Goal: Task Accomplishment & Management: Use online tool/utility

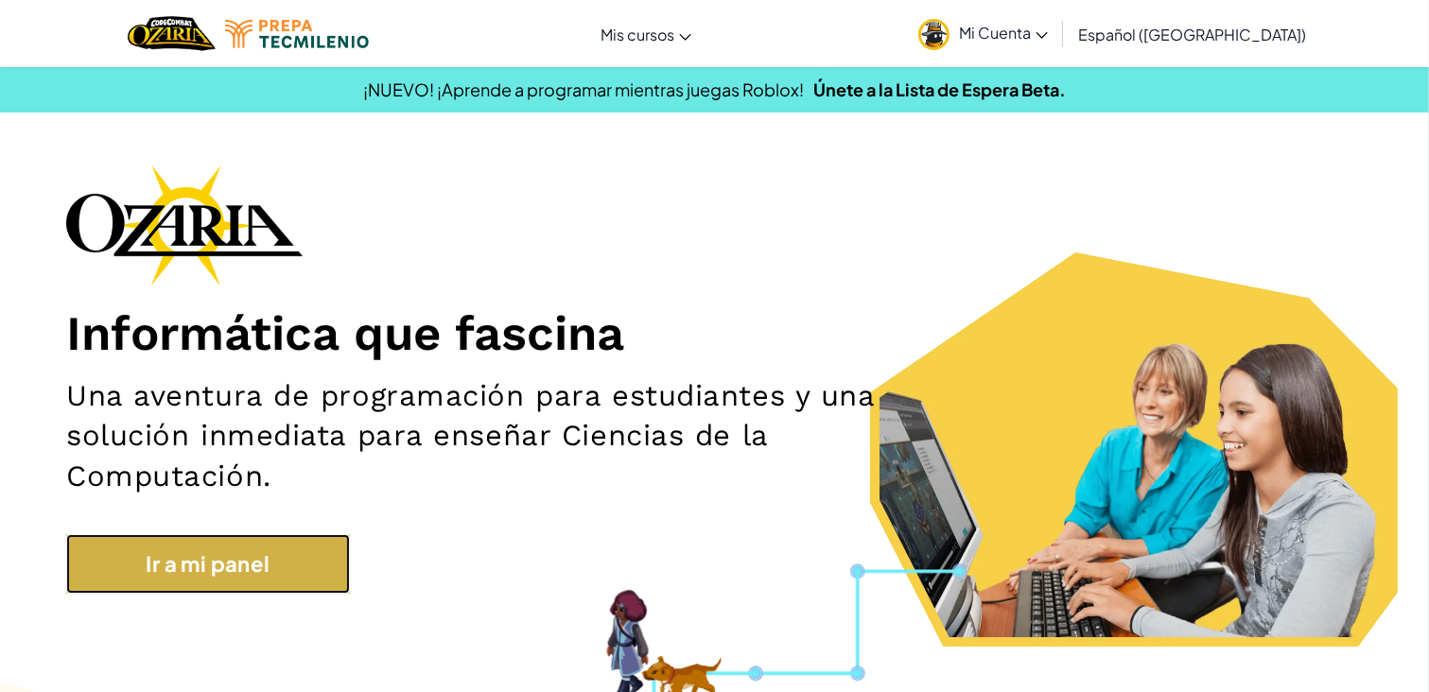
click at [276, 549] on link "Ir a mi panel" at bounding box center [208, 564] width 284 height 60
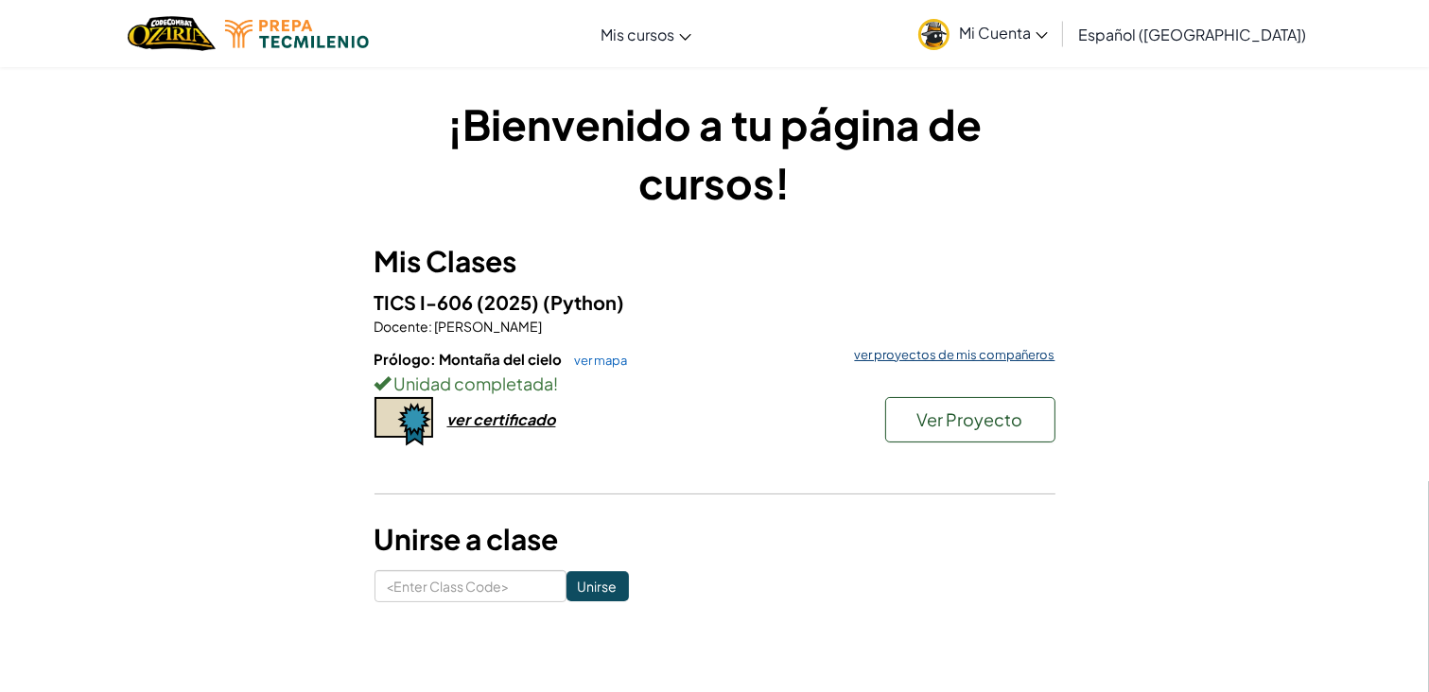
click at [923, 350] on link "ver proyectos de mis compañeros" at bounding box center [950, 355] width 210 height 12
click at [920, 430] on button "Ver Proyecto" at bounding box center [970, 419] width 170 height 45
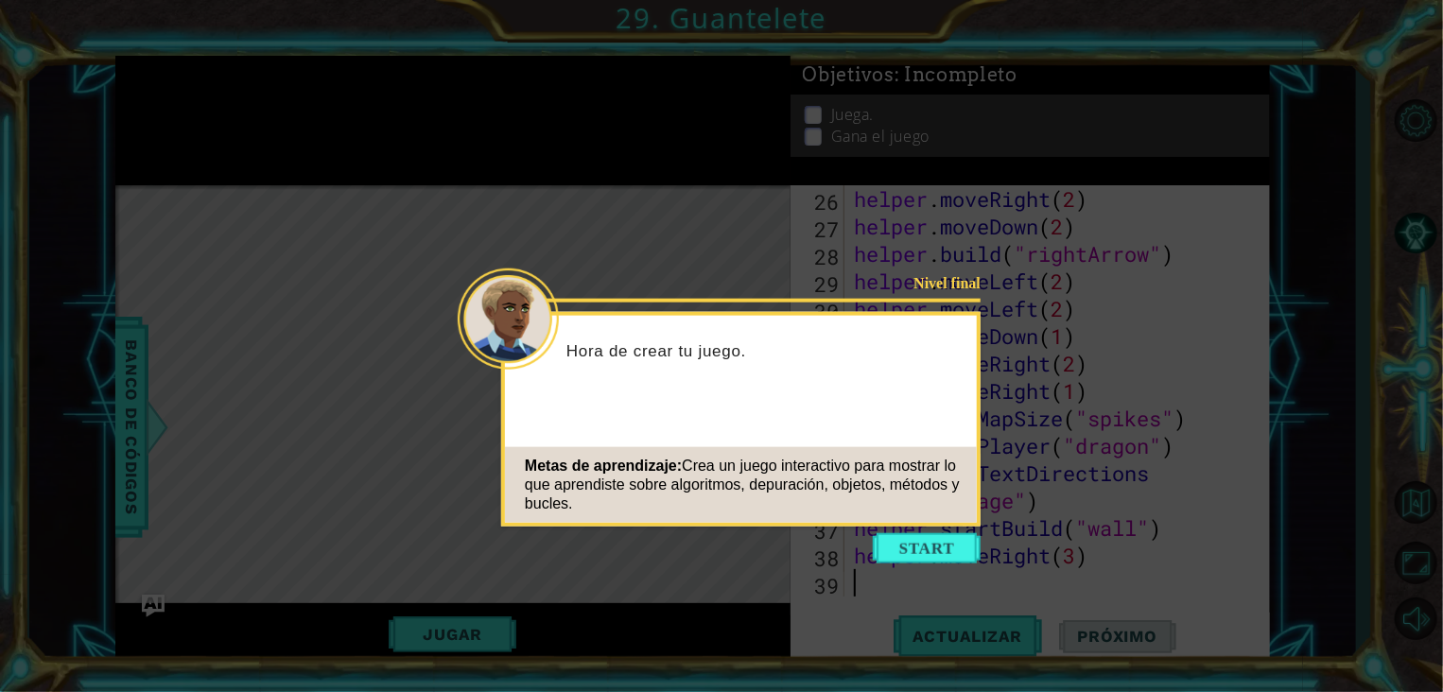
scroll to position [794, 0]
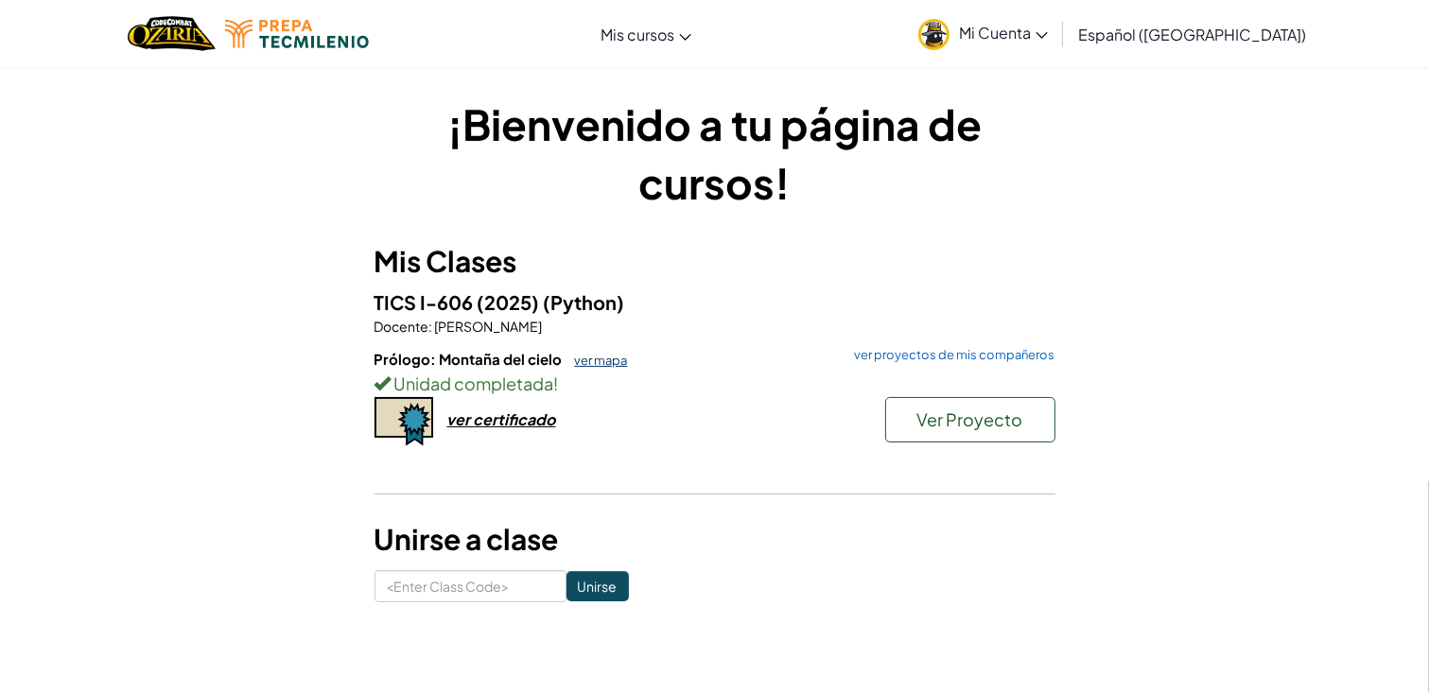
click at [613, 362] on link "ver mapa" at bounding box center [596, 360] width 62 height 15
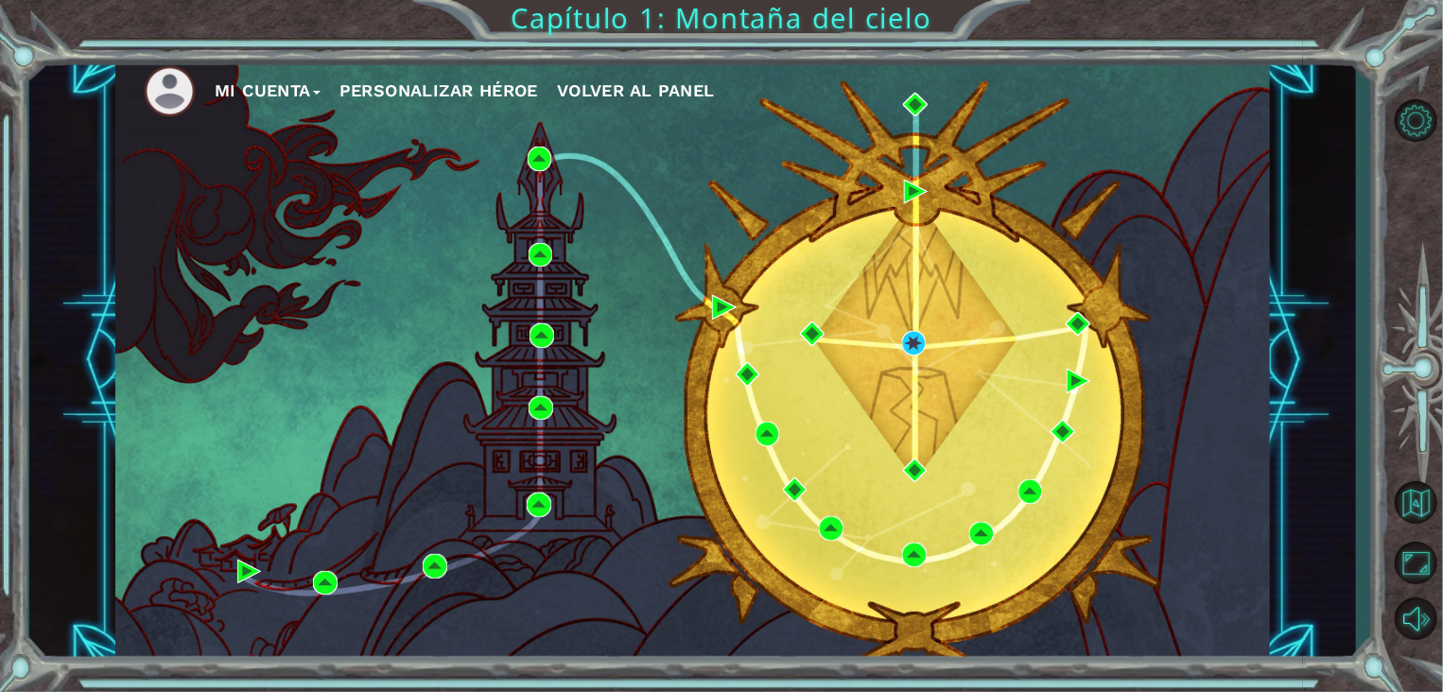
click at [808, 654] on div "Mi Cuenta Personalizar héroe Volver al panel" at bounding box center [692, 360] width 1155 height 609
click at [904, 343] on img at bounding box center [914, 343] width 25 height 25
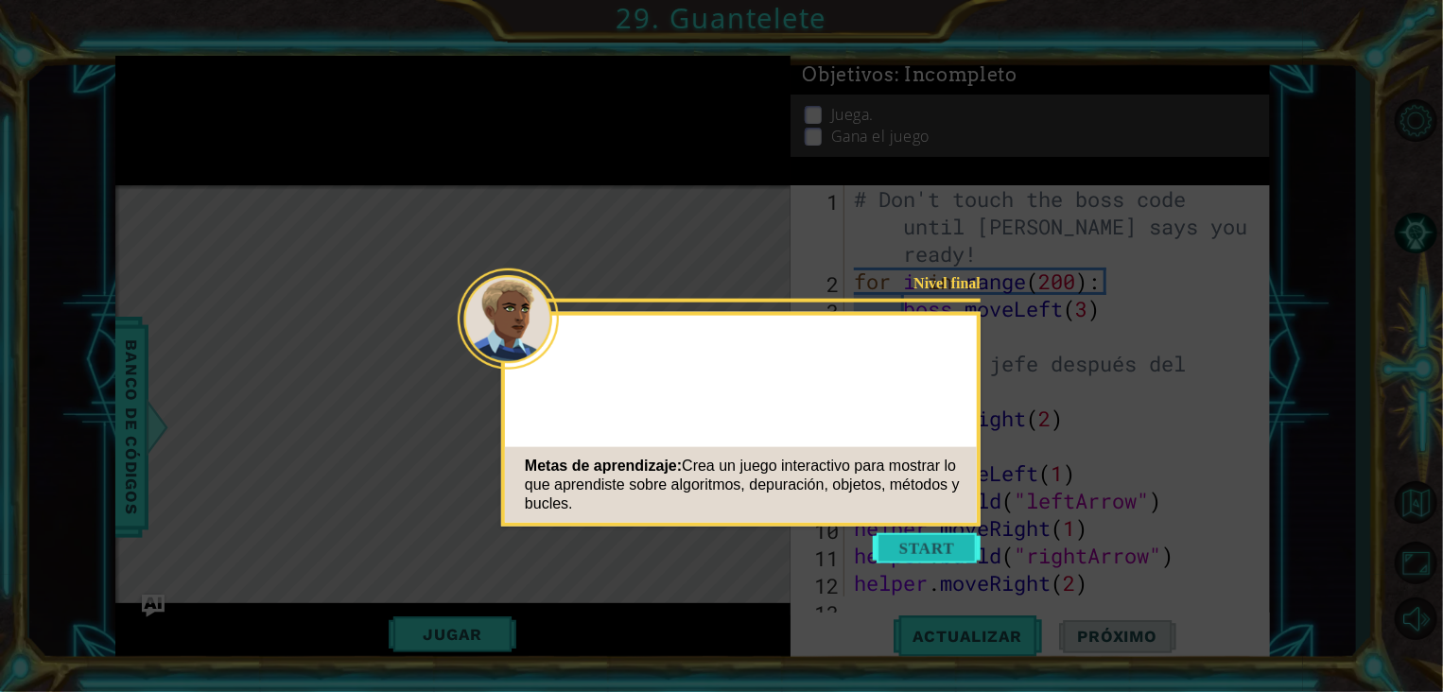
click at [919, 550] on button "Start" at bounding box center [927, 548] width 108 height 30
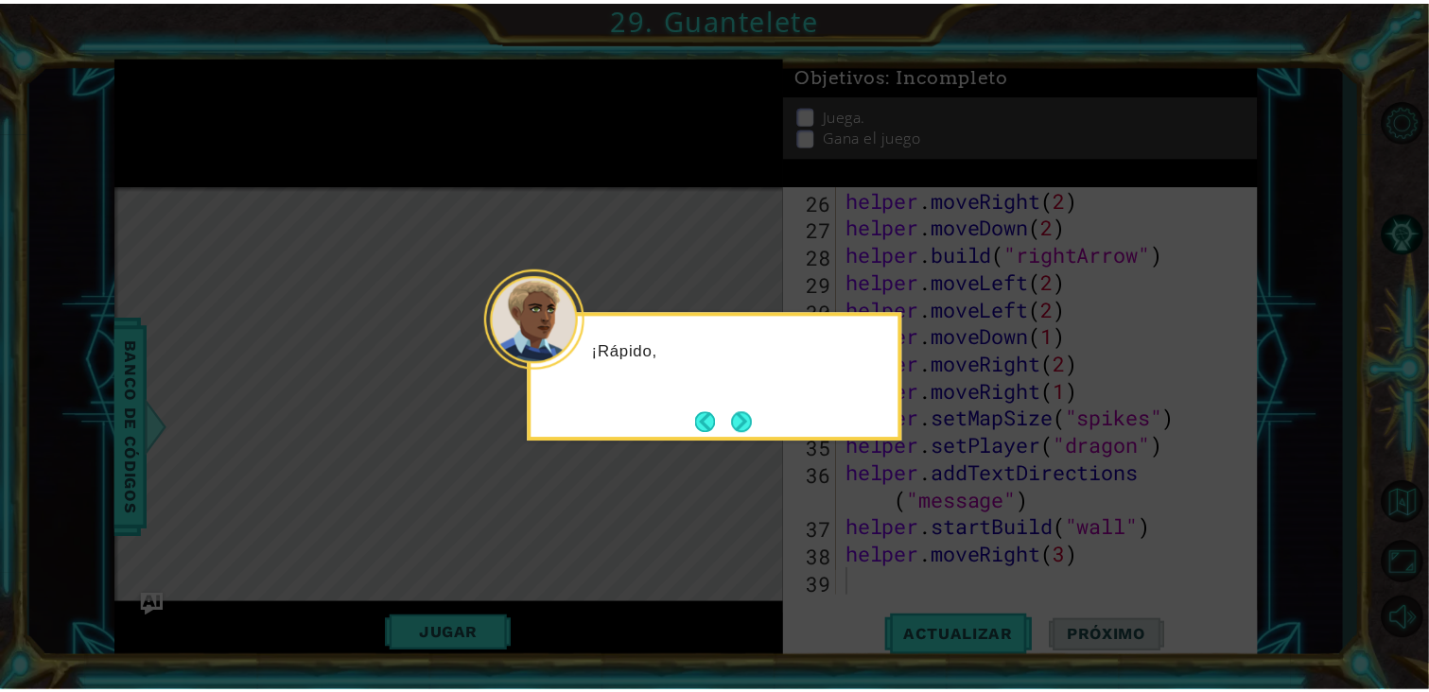
scroll to position [794, 0]
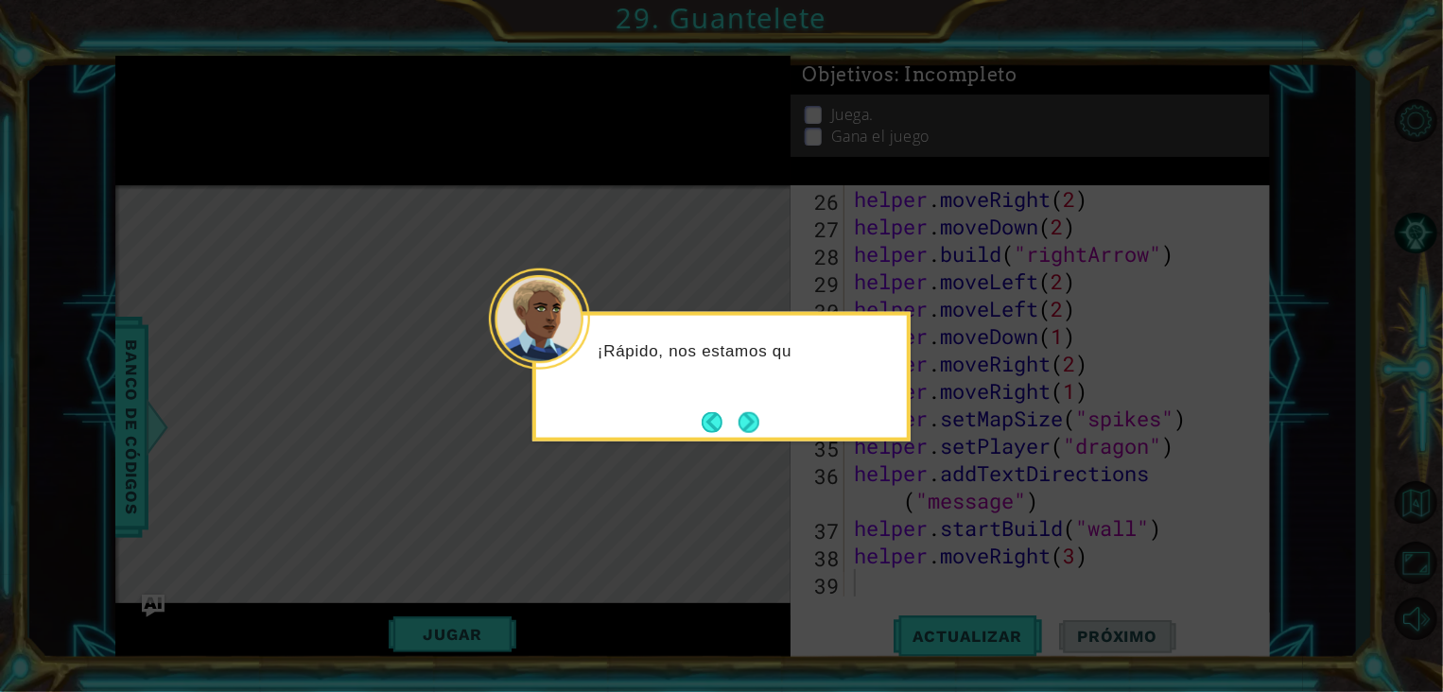
click at [590, 353] on div "¡Rápido, nos estamos qu" at bounding box center [721, 359] width 371 height 75
click at [744, 426] on button "Next" at bounding box center [749, 421] width 25 height 25
click at [744, 426] on button "Next" at bounding box center [748, 421] width 21 height 21
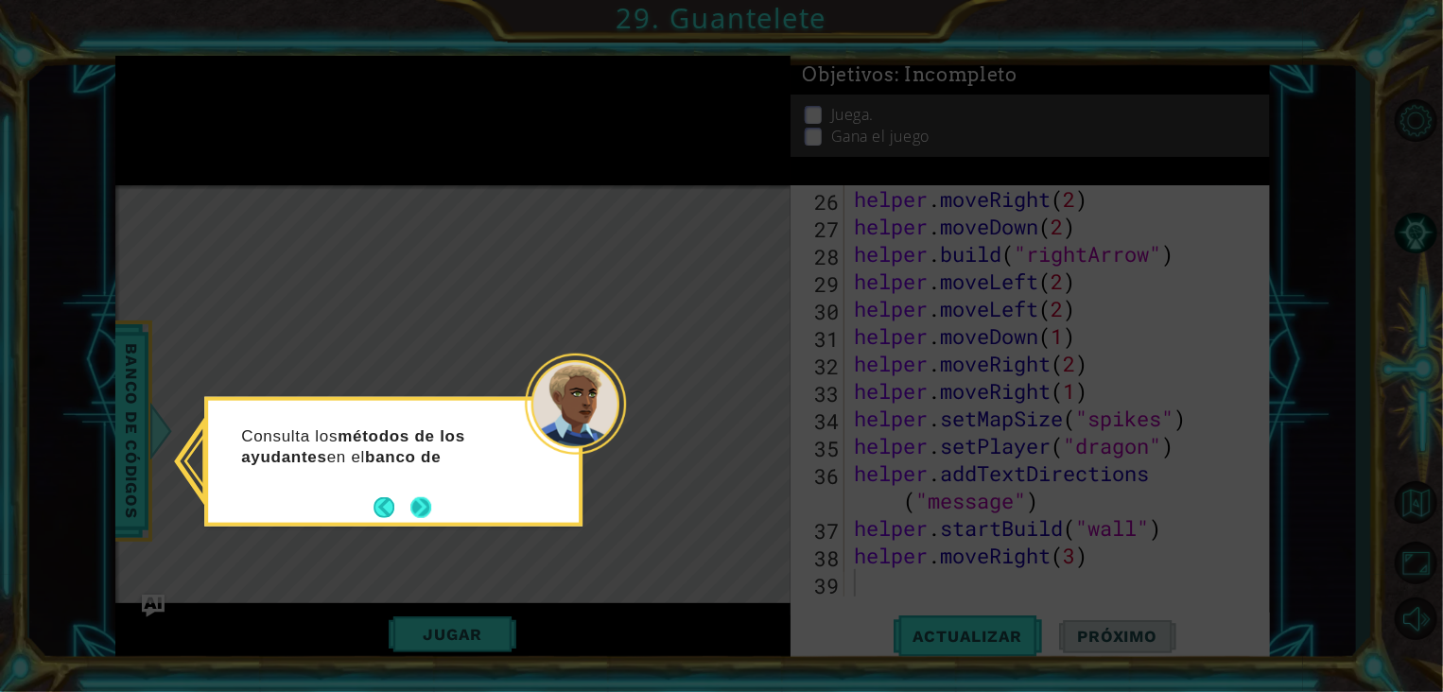
click at [420, 515] on button "Next" at bounding box center [421, 507] width 35 height 35
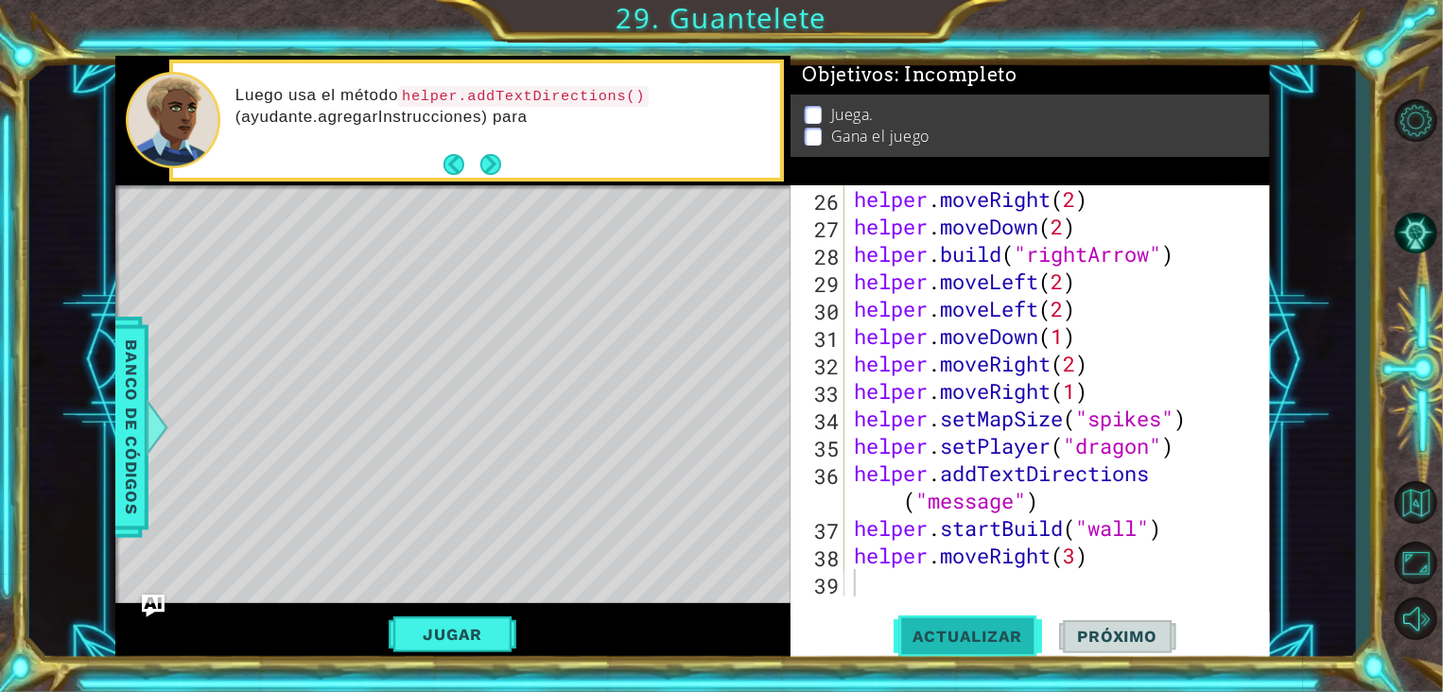
click at [972, 639] on span "Actualizar" at bounding box center [968, 636] width 148 height 19
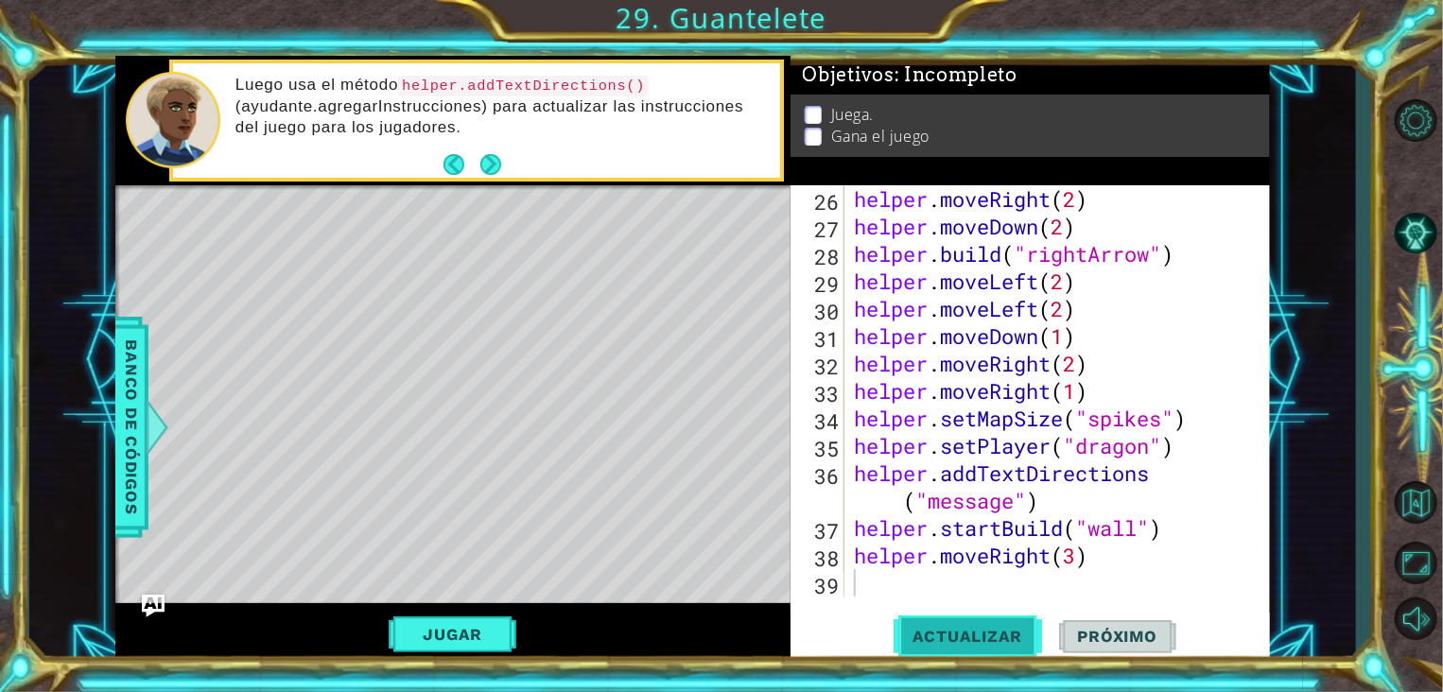
click at [972, 639] on span "Actualizar" at bounding box center [968, 636] width 148 height 19
click at [966, 636] on span "Actualizar" at bounding box center [968, 636] width 148 height 19
click at [480, 627] on button "Jugar" at bounding box center [453, 635] width 128 height 36
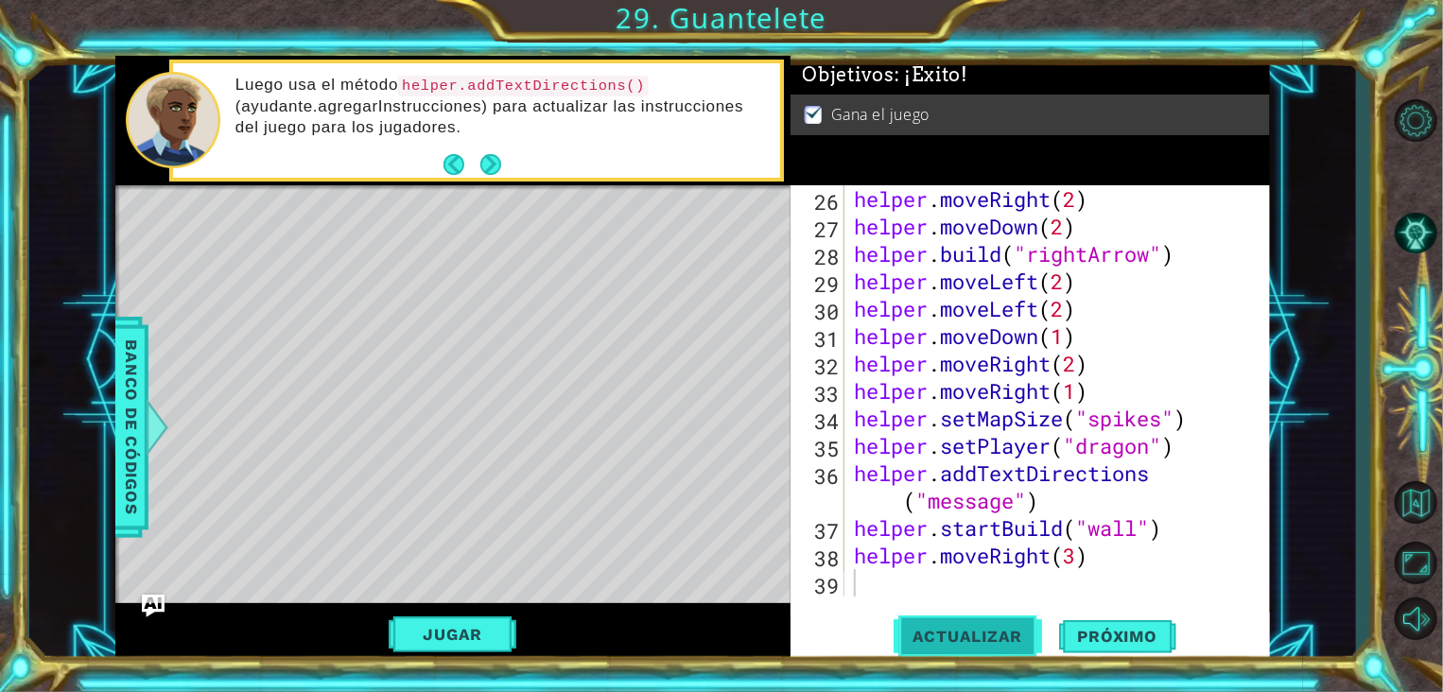
click at [981, 647] on button "Actualizar" at bounding box center [968, 637] width 148 height 48
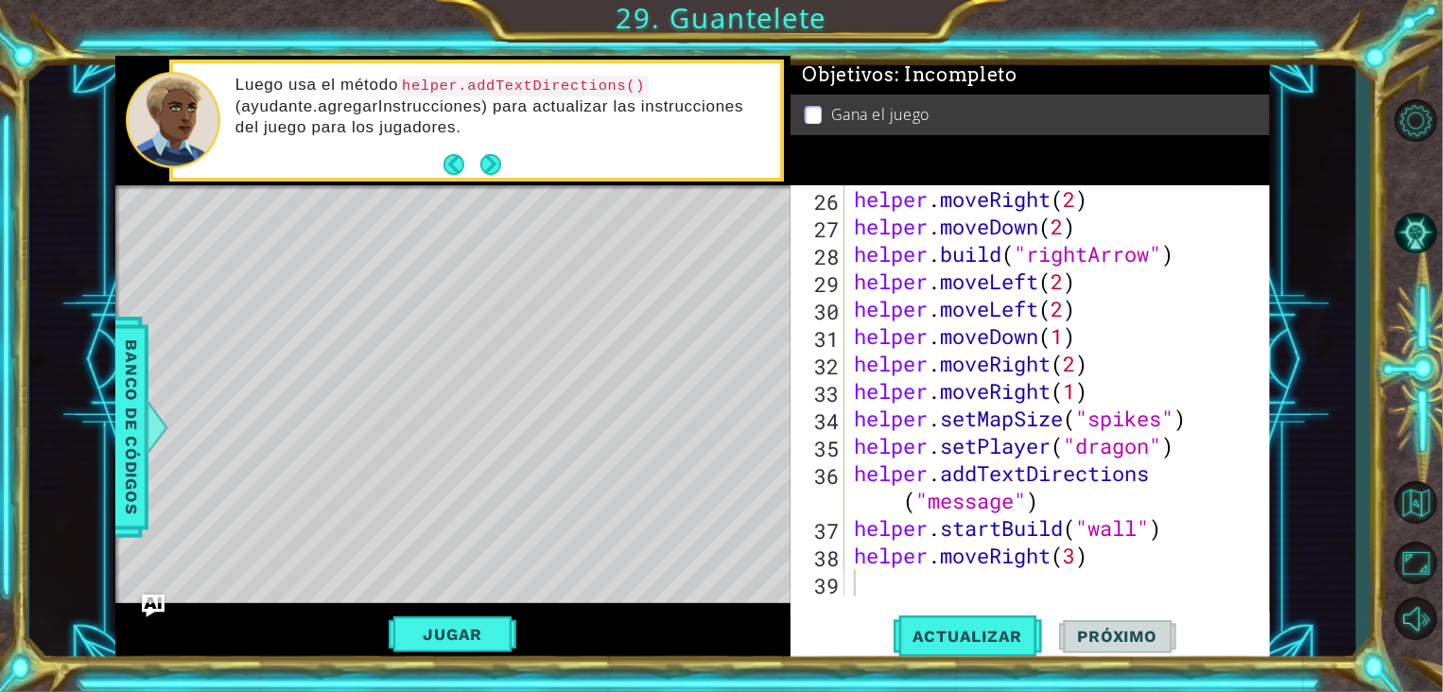
click at [828, 113] on li "Gana el juego" at bounding box center [1033, 115] width 456 height 22
drag, startPoint x: 1152, startPoint y: 145, endPoint x: 1259, endPoint y: 133, distance: 108.4
click at [1259, 133] on div "Gana el juego" at bounding box center [1029, 115] width 479 height 41
click at [1102, 628] on span "Próximo" at bounding box center [1117, 632] width 117 height 19
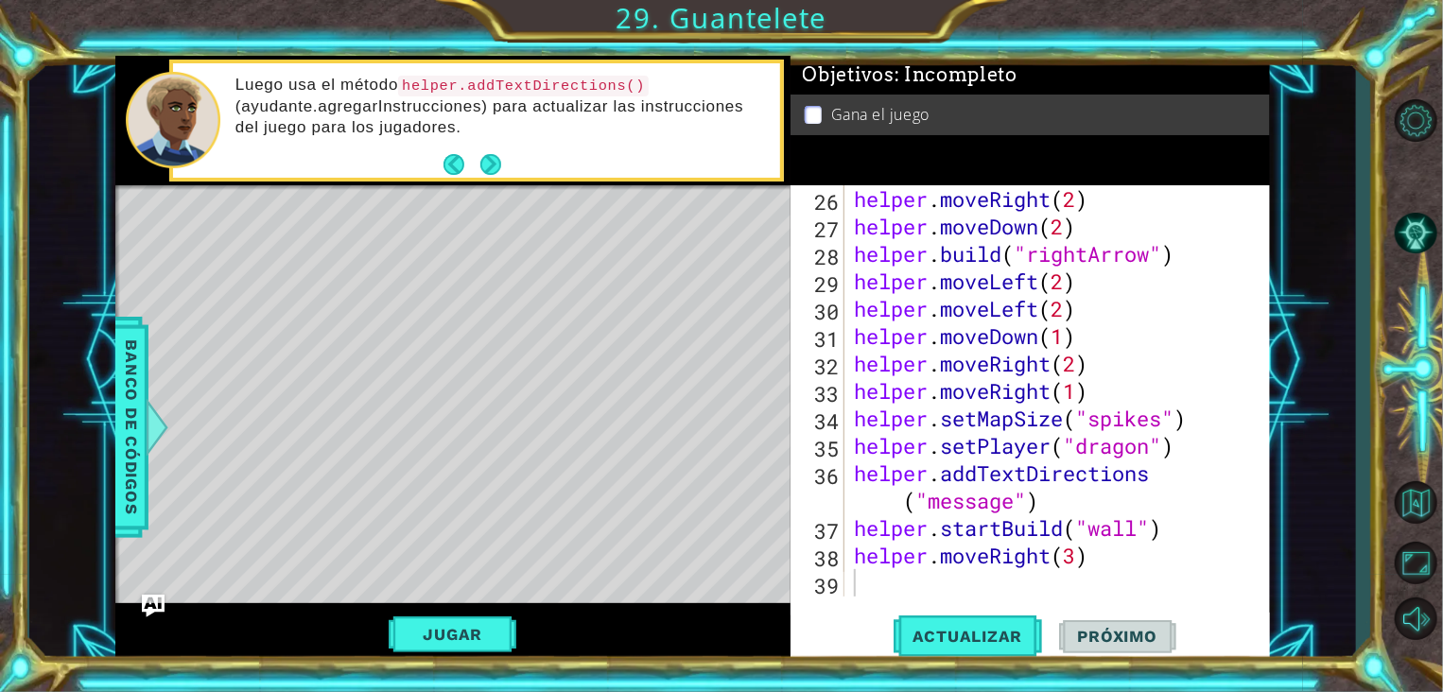
click at [1102, 628] on span "Próximo" at bounding box center [1117, 636] width 117 height 19
click at [696, 585] on div "1 ההההההההההההההההההההההההההההההההההההההההההההההההההההההההההההההההההההההההההההה…" at bounding box center [692, 360] width 1155 height 609
click at [488, 615] on div "Jugar" at bounding box center [452, 633] width 675 height 61
click at [452, 657] on div "Jugar" at bounding box center [452, 633] width 675 height 61
click at [454, 634] on button "Jugar" at bounding box center [453, 635] width 128 height 36
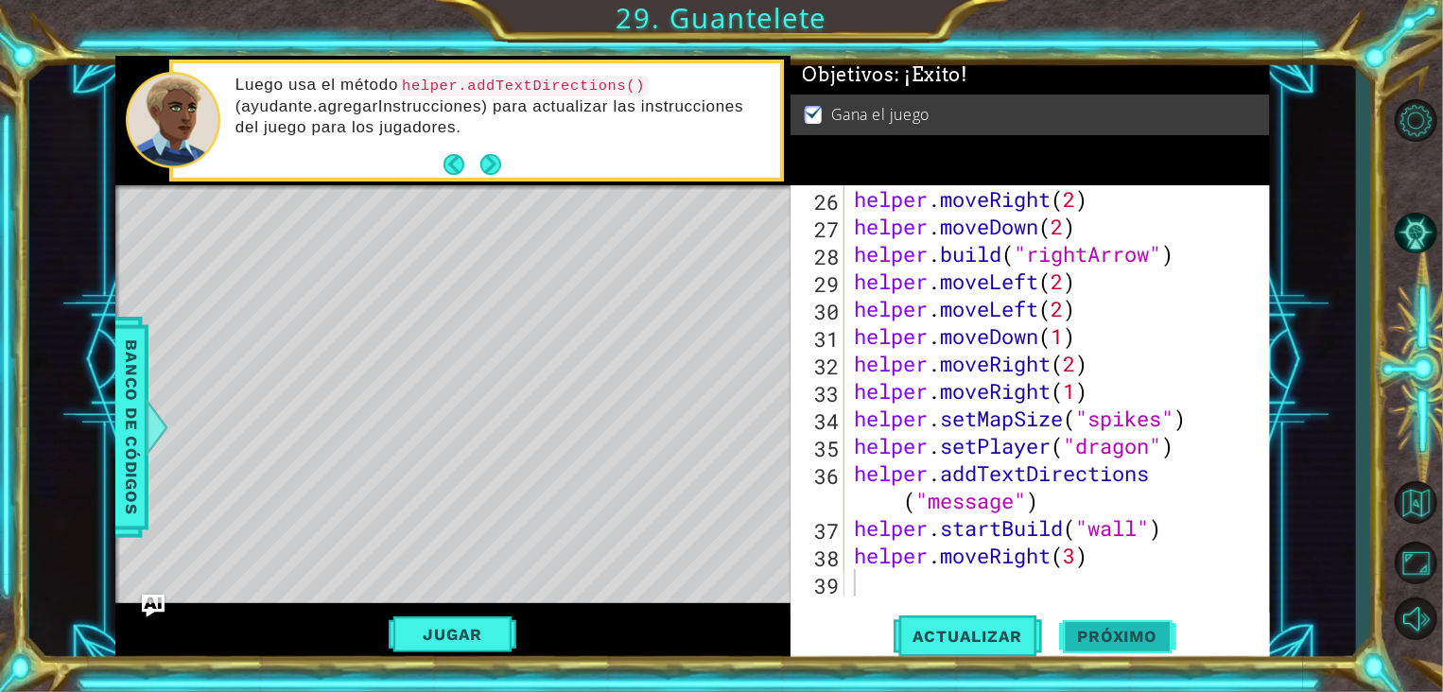
click at [1086, 634] on span "Próximo" at bounding box center [1117, 633] width 117 height 19
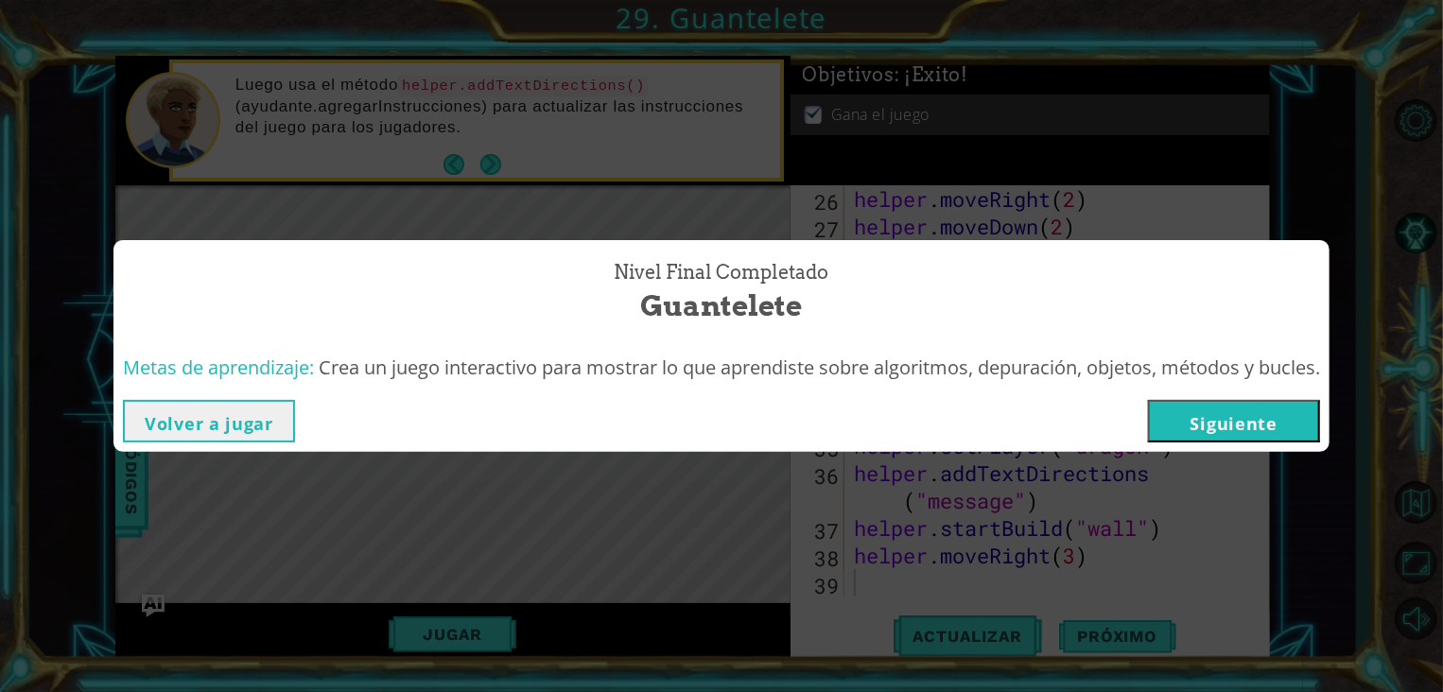
click at [1277, 418] on button "Siguiente" at bounding box center [1234, 421] width 172 height 43
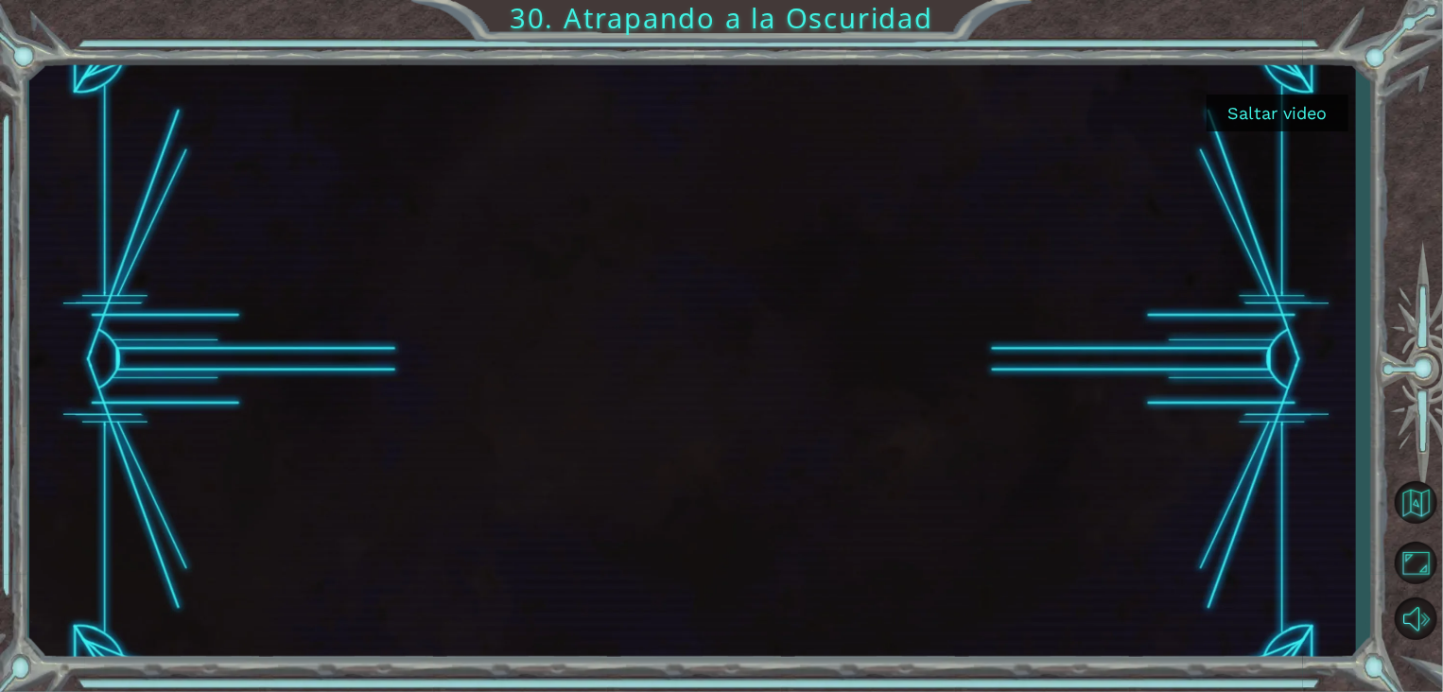
click at [1254, 103] on button "Saltar video" at bounding box center [1278, 113] width 142 height 37
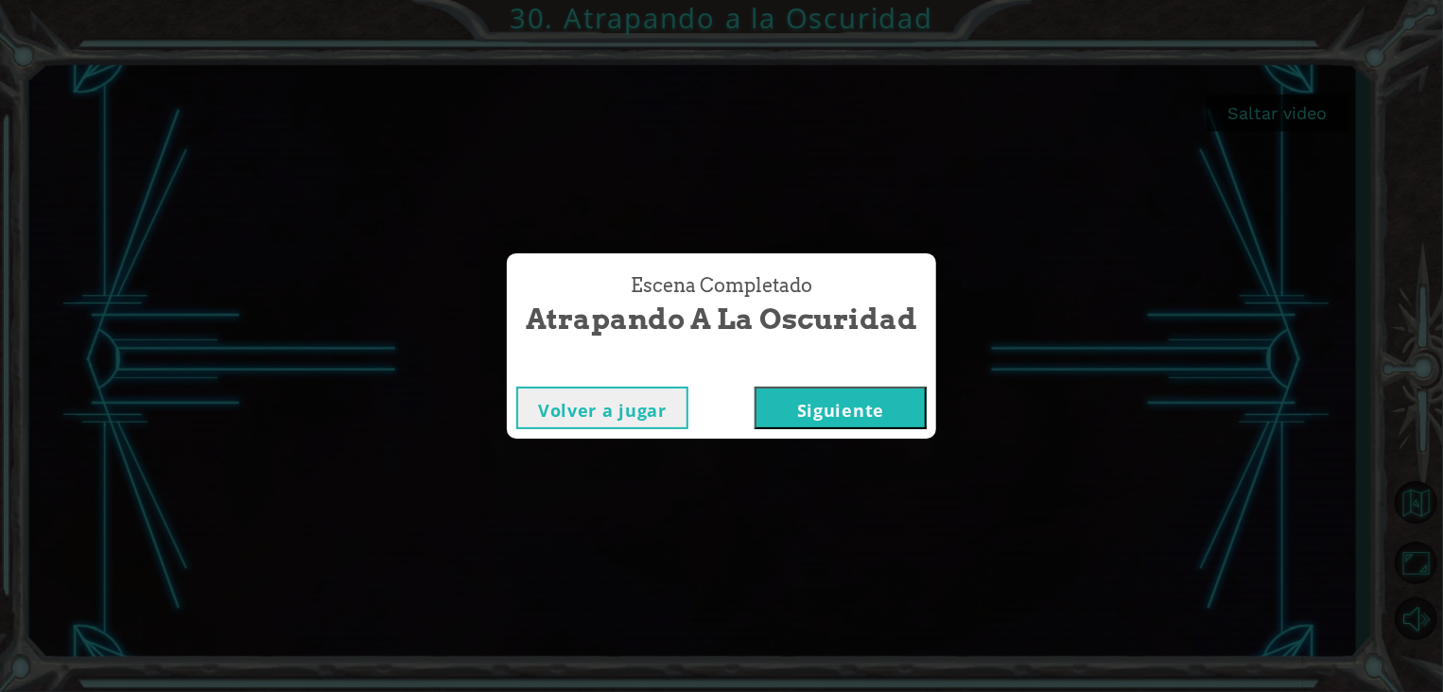
click at [843, 426] on button "Siguiente" at bounding box center [841, 408] width 172 height 43
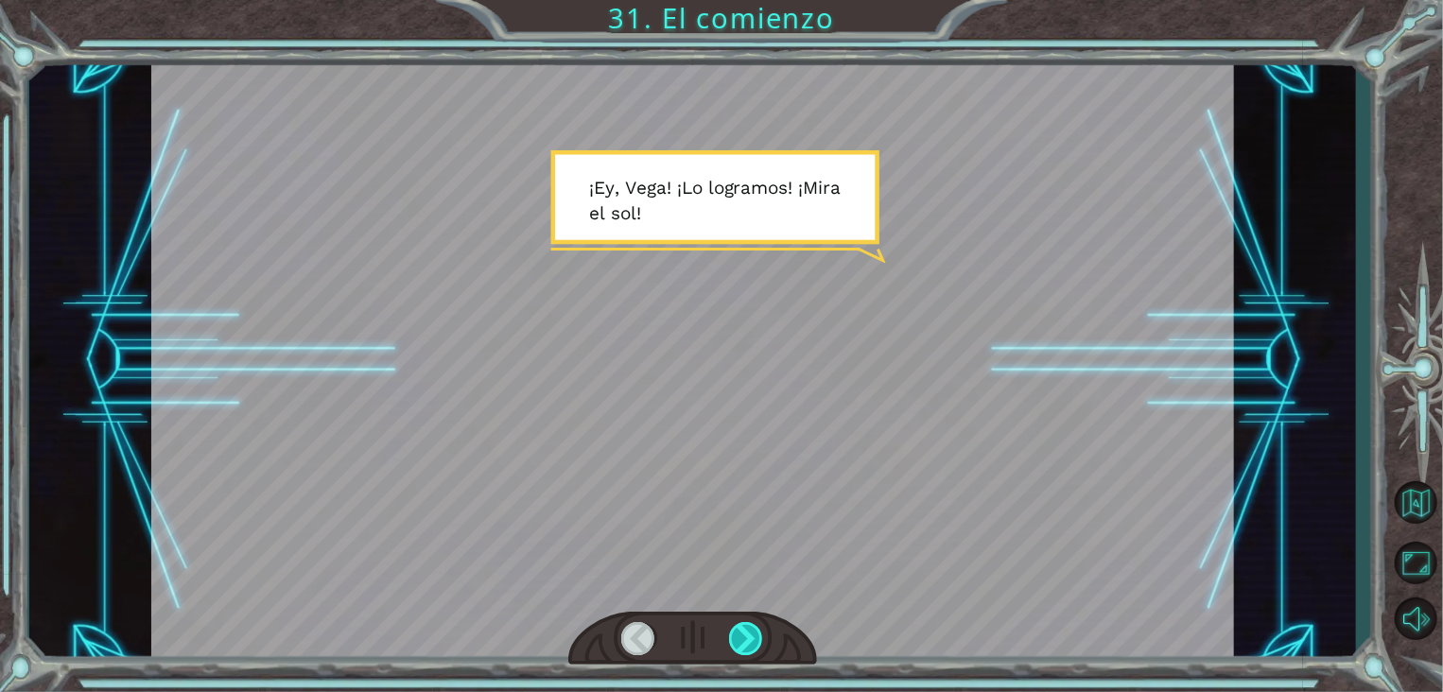
click at [753, 636] on div at bounding box center [746, 638] width 34 height 33
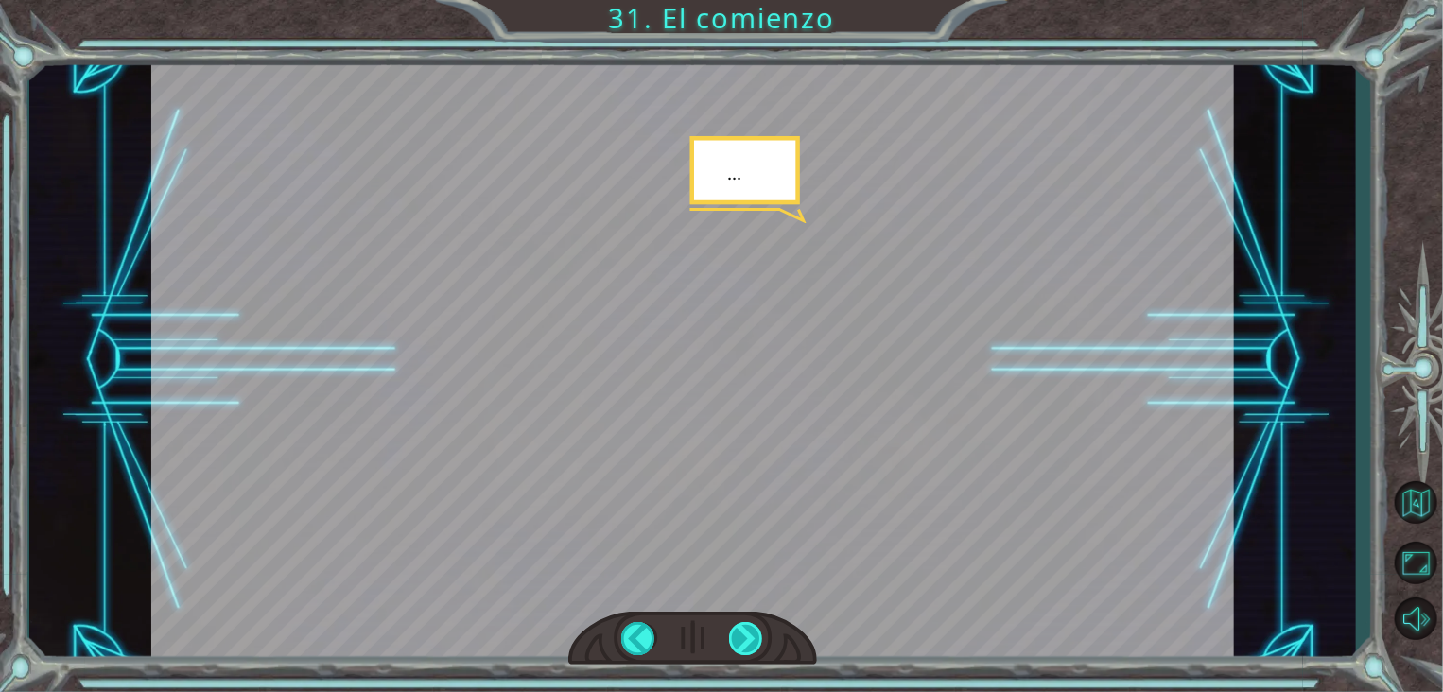
click at [753, 636] on div at bounding box center [746, 638] width 34 height 33
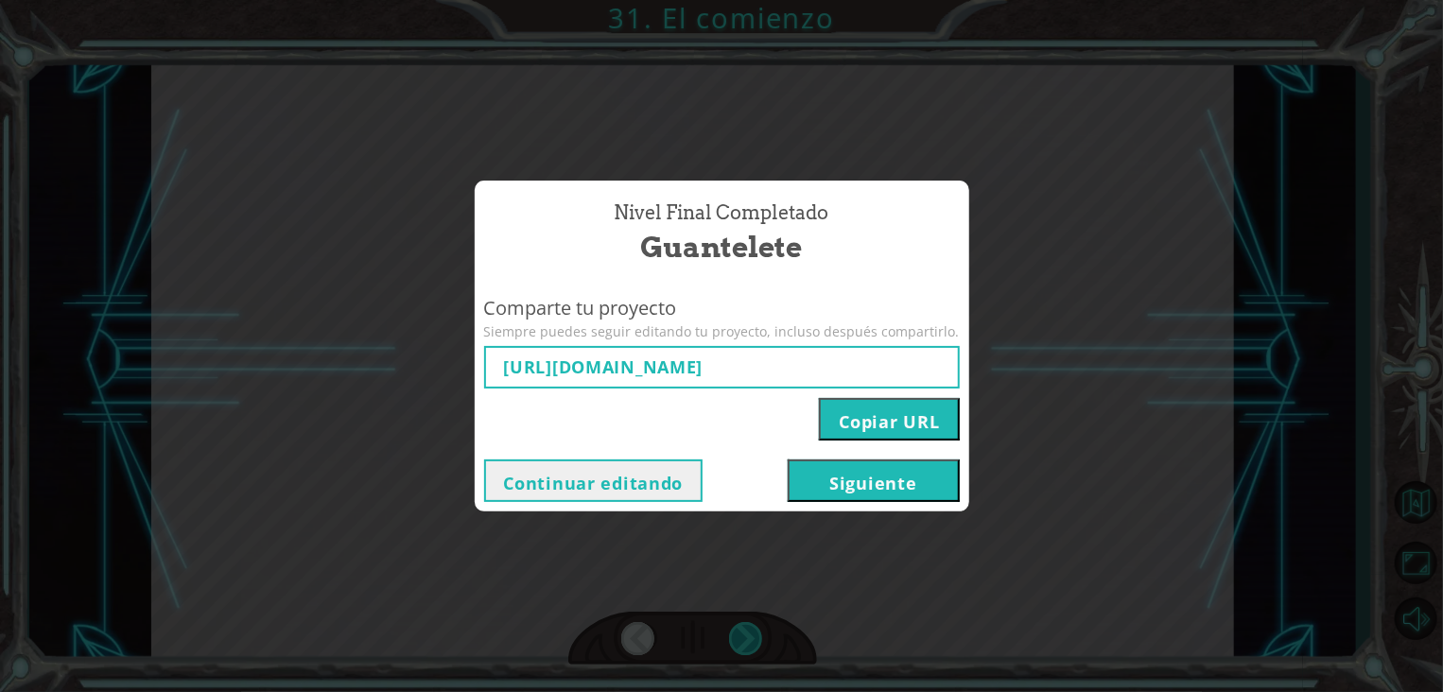
type input "[URL][DOMAIN_NAME]"
click at [833, 495] on button "Siguiente" at bounding box center [874, 481] width 172 height 43
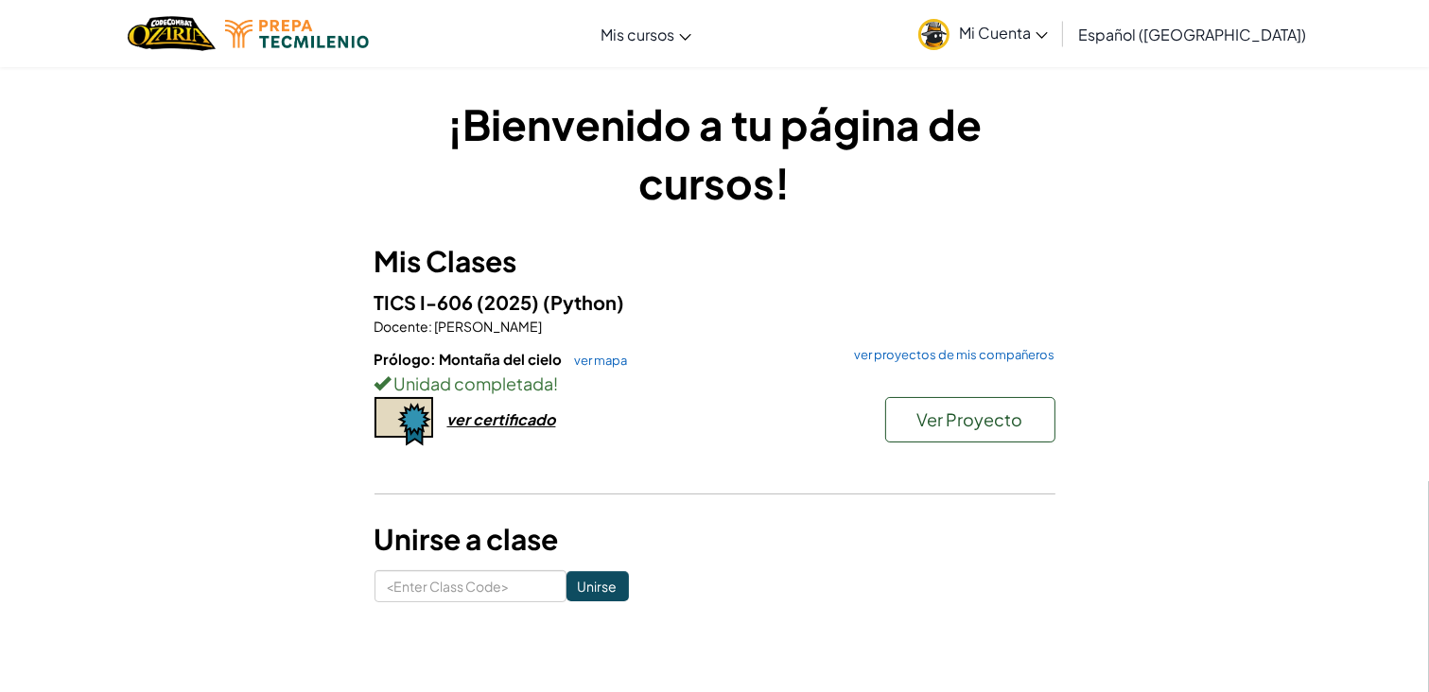
click at [967, 283] on div "Mis Clases TICS I-606 (2025) (Python) Docente : [PERSON_NAME]: Montaña del ciel…" at bounding box center [714, 376] width 681 height 273
